Goal: Find specific page/section: Find specific page/section

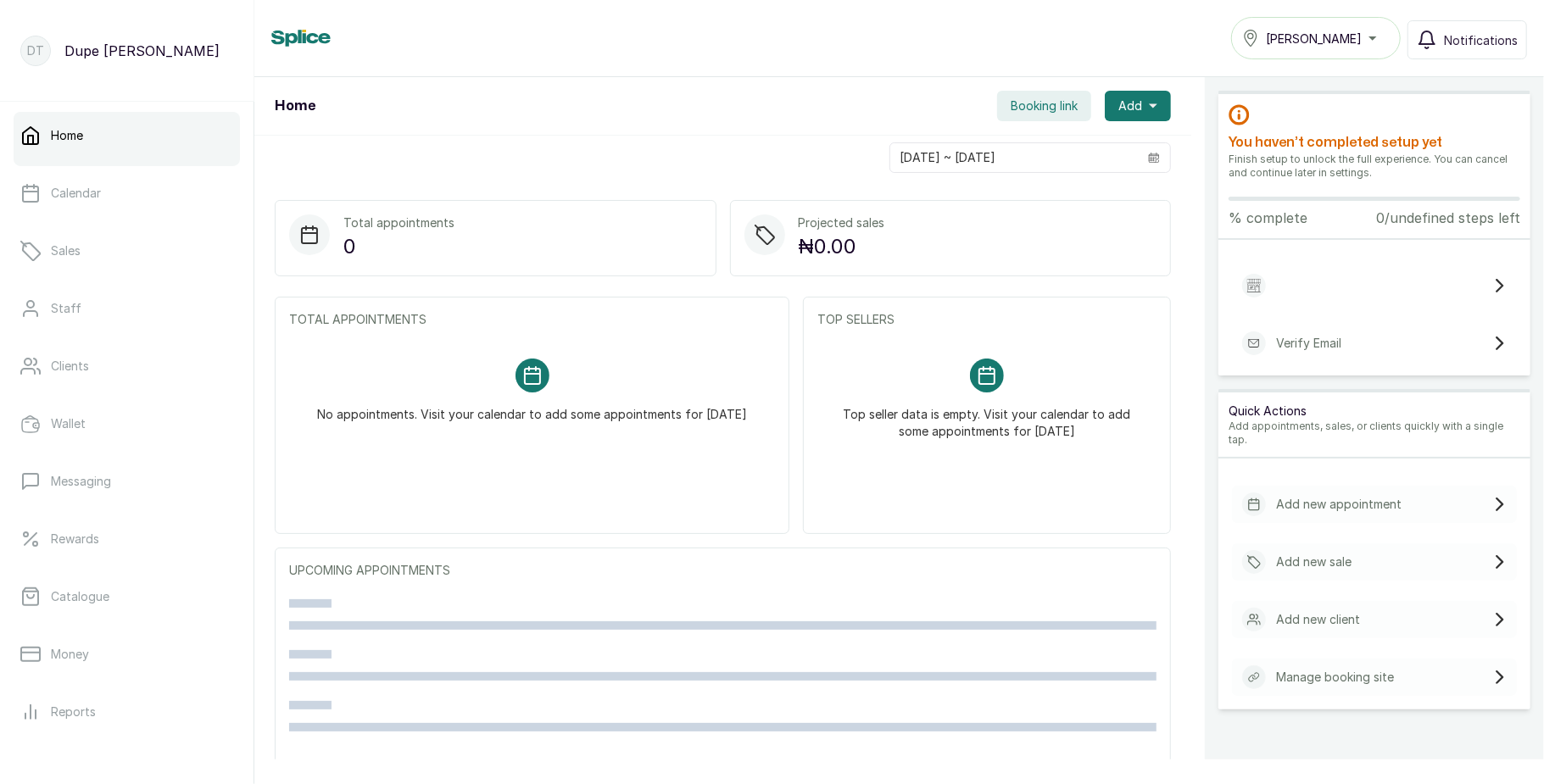
click at [1357, 49] on button "Tasala Ikoyi" at bounding box center [1316, 38] width 170 height 42
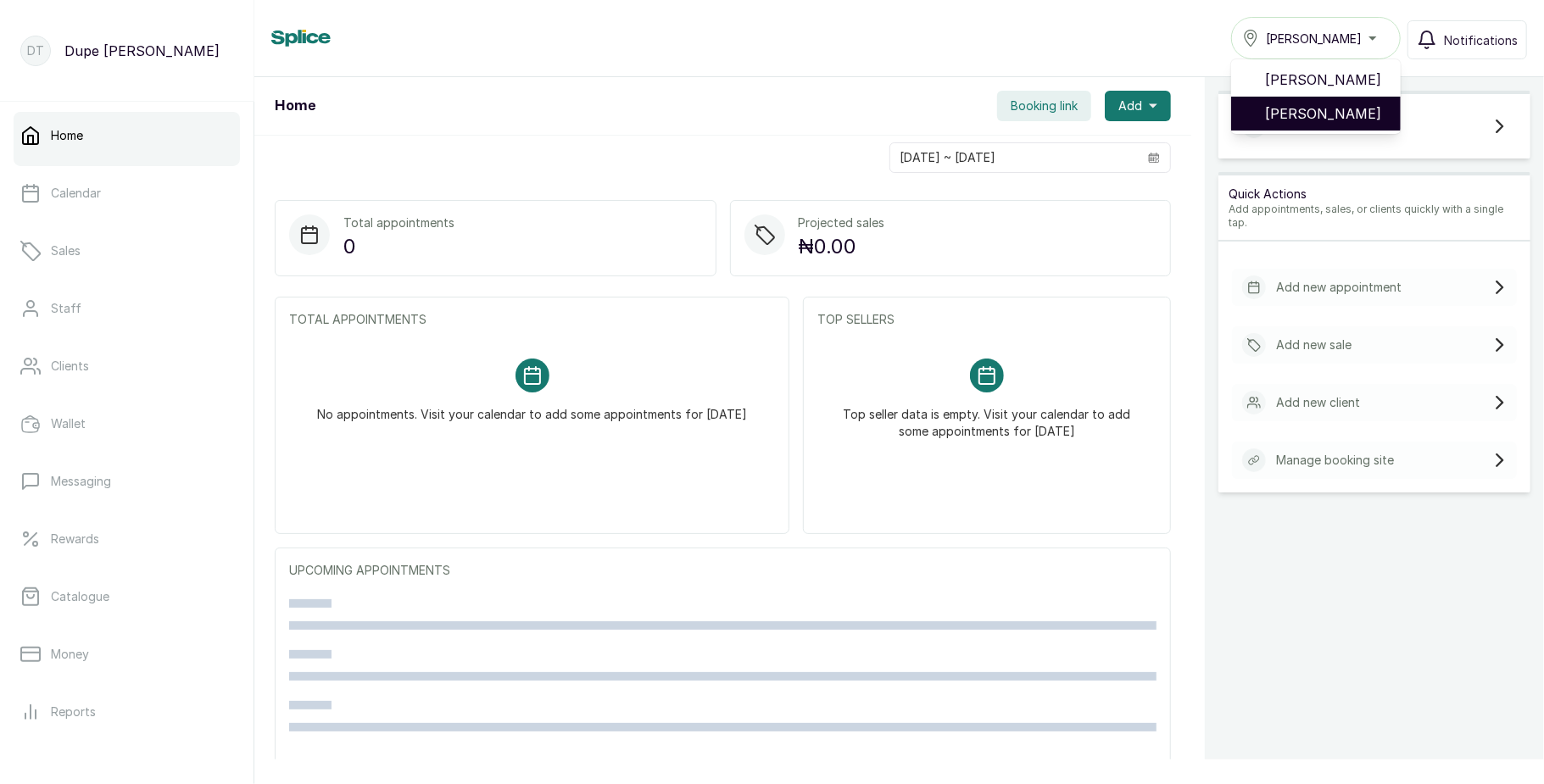
click at [1327, 110] on span "[PERSON_NAME]" at bounding box center [1326, 113] width 122 height 20
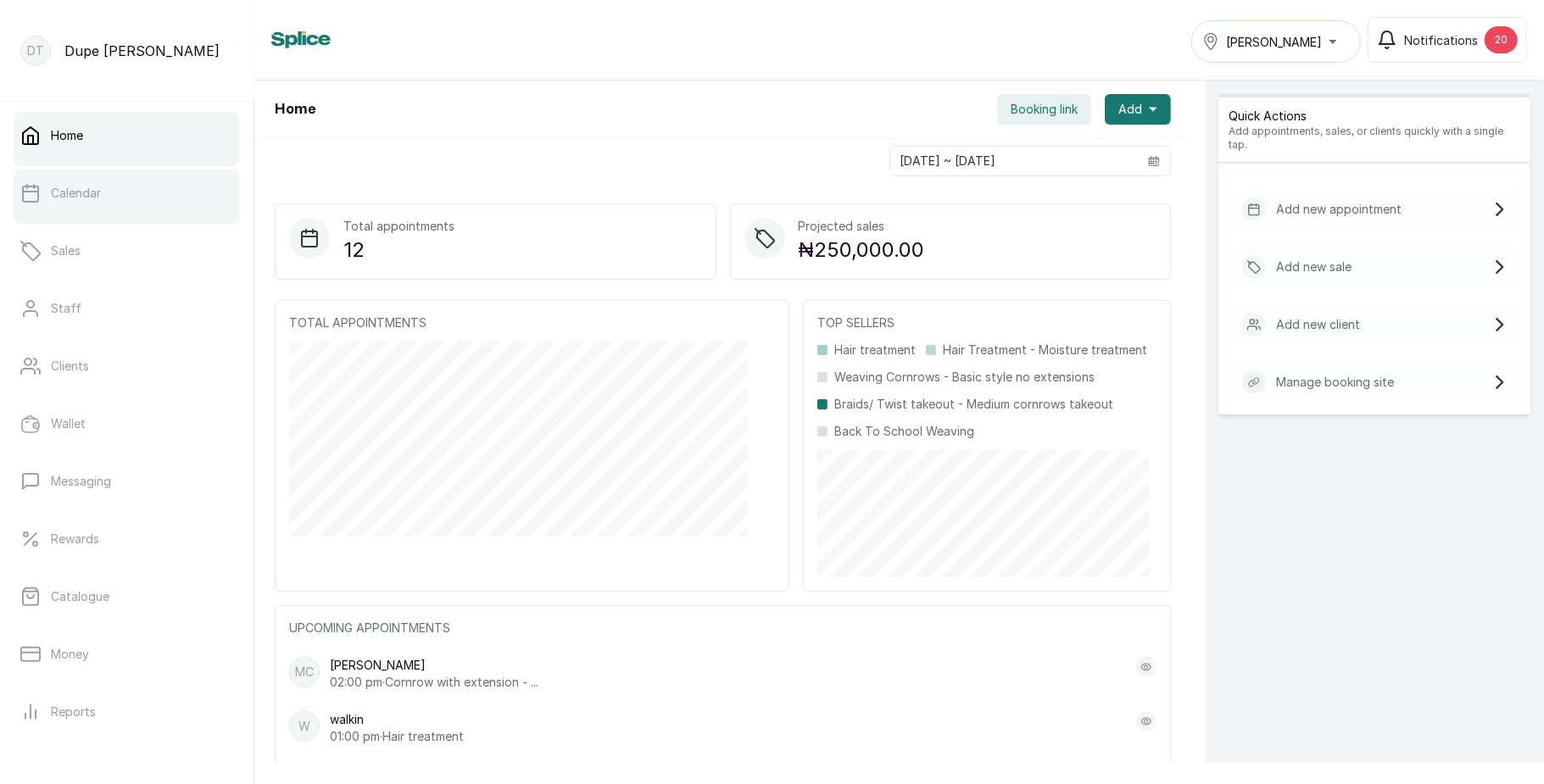
click at [106, 190] on link "Calendar" at bounding box center [127, 194] width 227 height 48
